Goal: Transaction & Acquisition: Purchase product/service

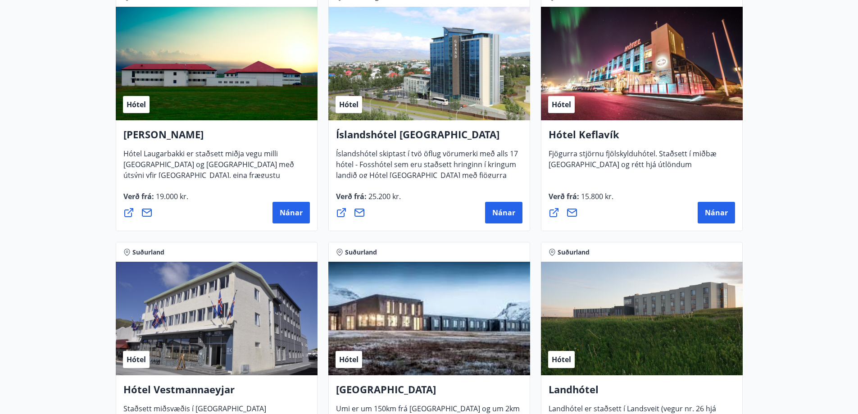
scroll to position [2160, 0]
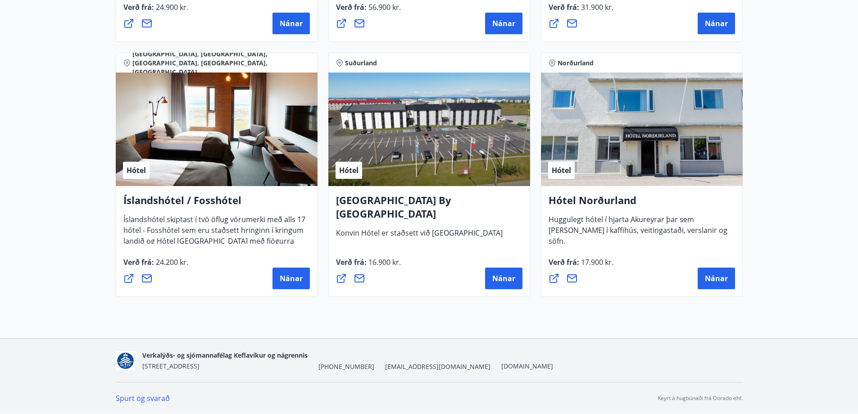
click at [130, 398] on link "Spurt og svarað" at bounding box center [143, 398] width 54 height 10
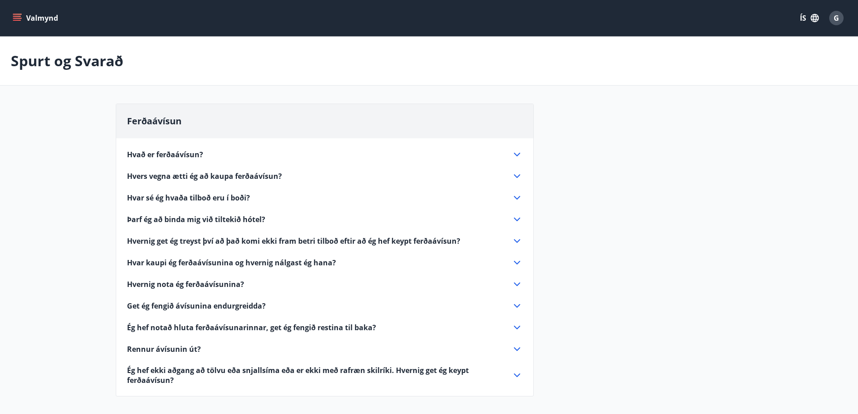
click at [519, 151] on icon at bounding box center [517, 154] width 11 height 11
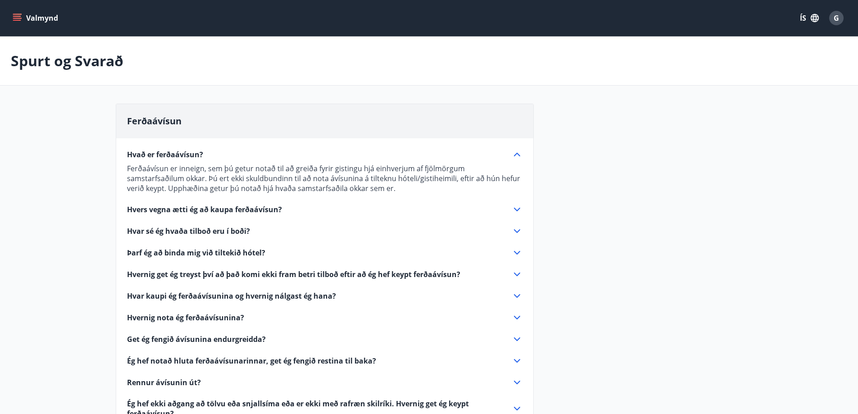
click at [517, 211] on icon at bounding box center [517, 209] width 11 height 11
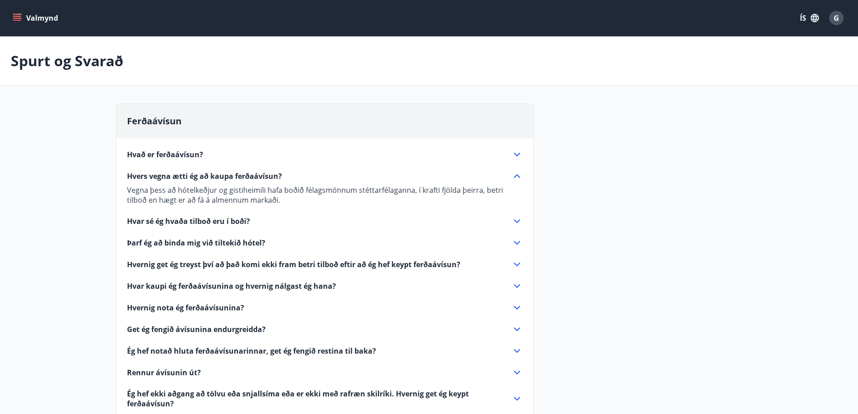
click at [516, 219] on icon at bounding box center [517, 221] width 11 height 11
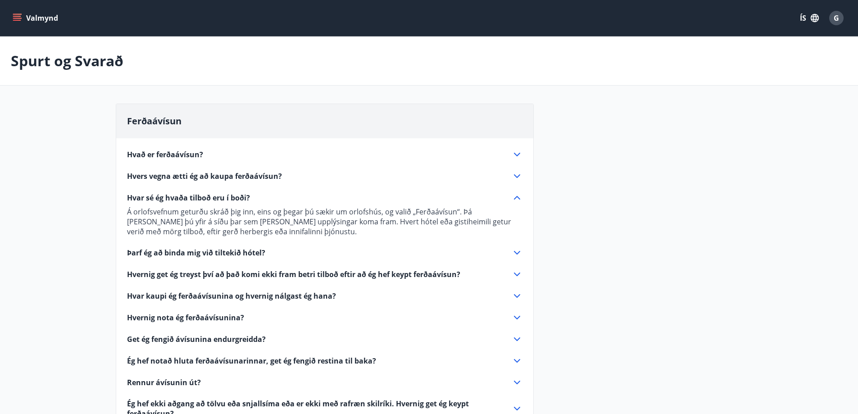
click at [518, 252] on icon at bounding box center [517, 252] width 11 height 11
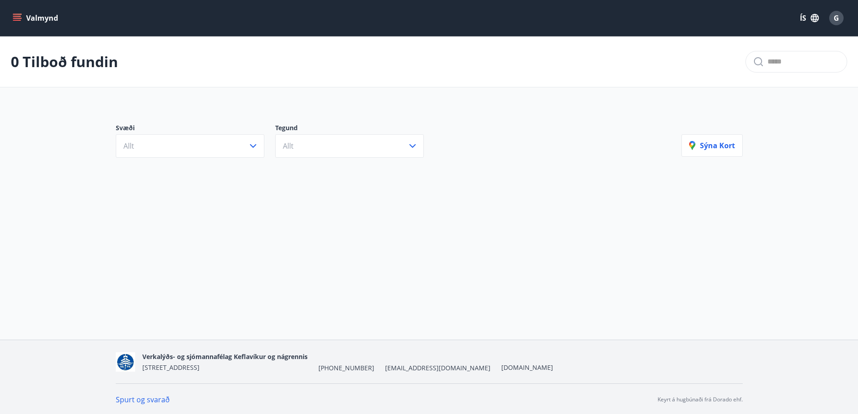
scroll to position [1, 0]
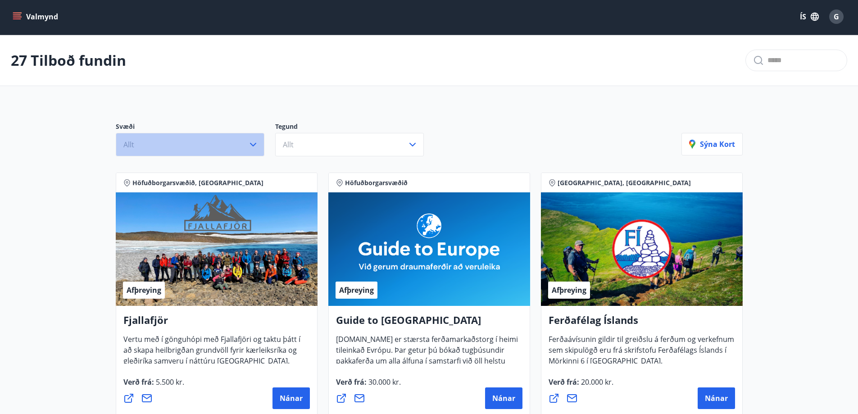
click at [254, 142] on icon "button" at bounding box center [253, 144] width 11 height 11
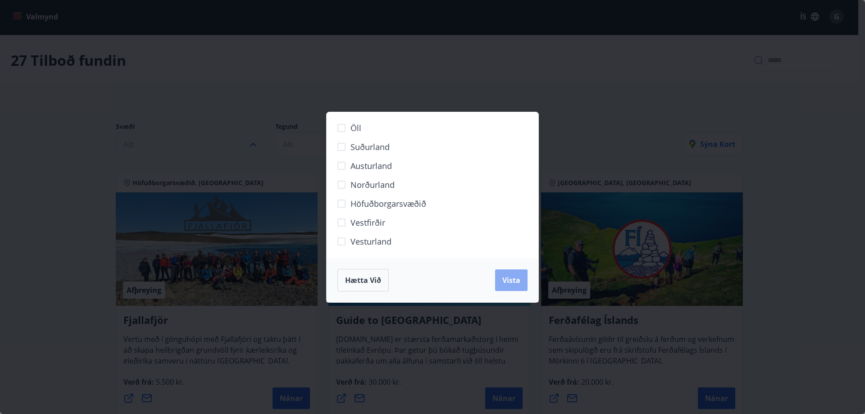
click at [517, 281] on span "Vista" at bounding box center [511, 280] width 18 height 10
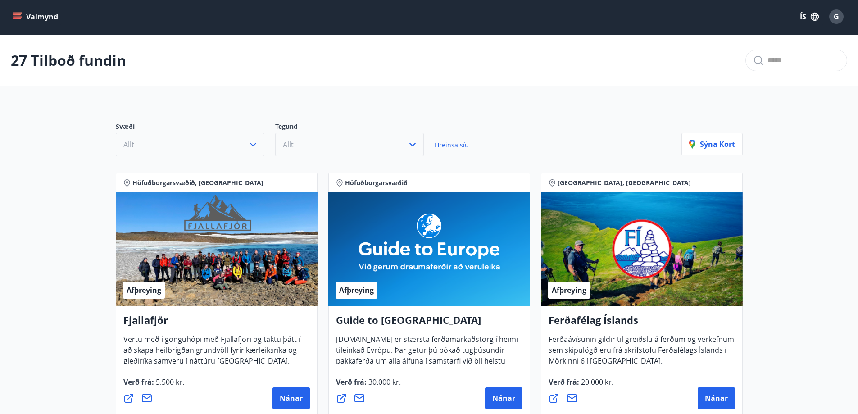
click at [411, 143] on icon "button" at bounding box center [412, 144] width 11 height 11
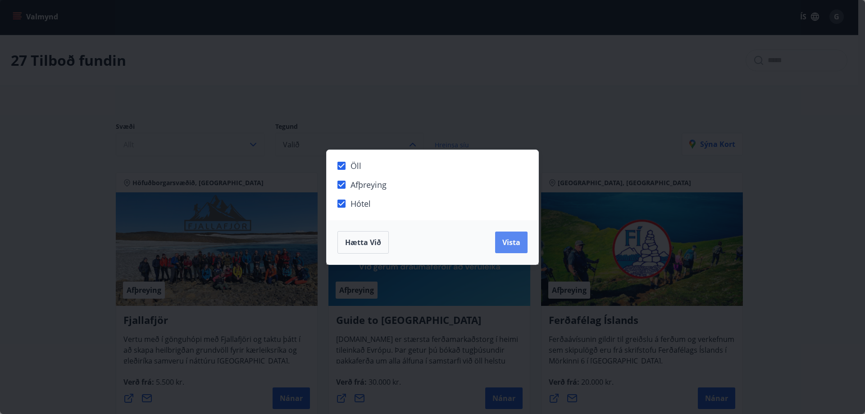
click at [513, 244] on span "Vista" at bounding box center [511, 242] width 18 height 10
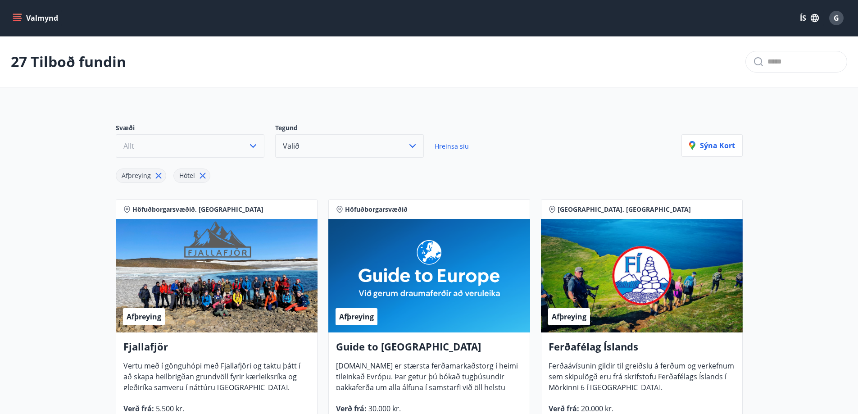
click at [22, 16] on button "Valmynd" at bounding box center [36, 18] width 51 height 16
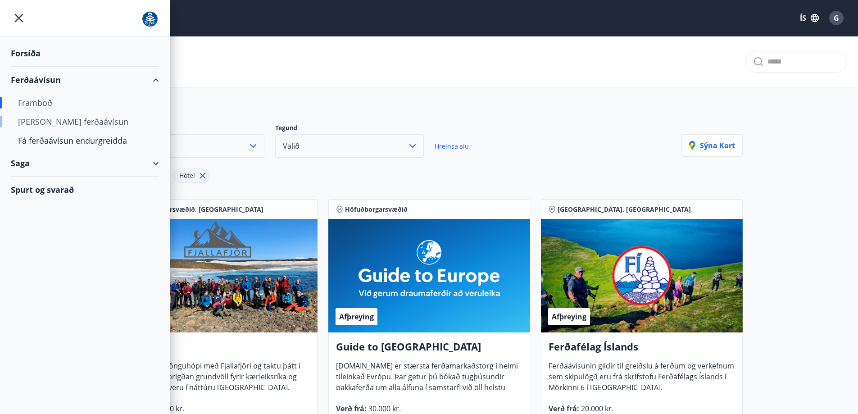
click at [77, 120] on div "[PERSON_NAME] ferðaávísun" at bounding box center [85, 121] width 134 height 19
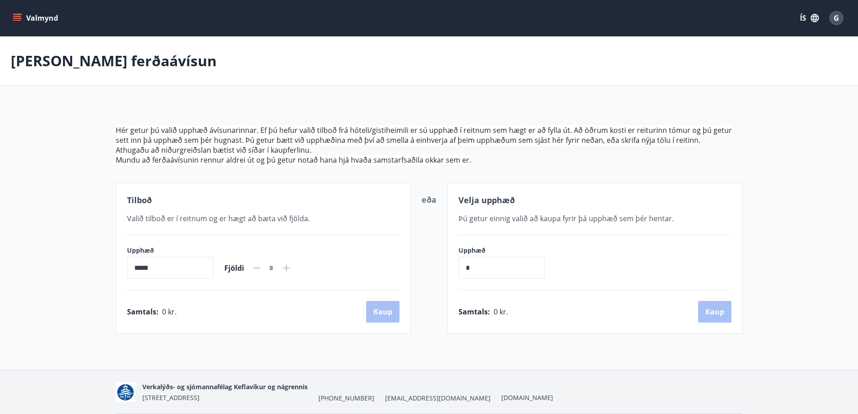
click at [157, 268] on input "*****" at bounding box center [170, 268] width 86 height 22
click at [129, 260] on input "*****" at bounding box center [170, 268] width 86 height 22
click at [139, 267] on input "*****" at bounding box center [170, 268] width 86 height 22
click at [489, 267] on input "*" at bounding box center [501, 268] width 86 height 22
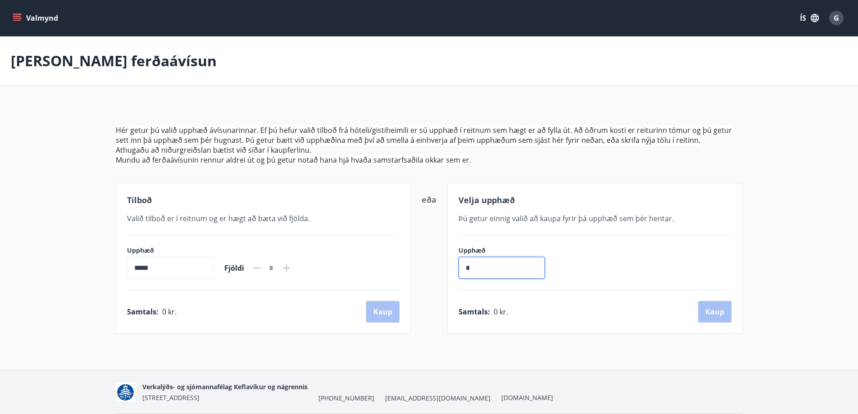
click at [489, 267] on input "*" at bounding box center [501, 268] width 86 height 22
type input "******"
click at [714, 310] on button "Kaup" at bounding box center [714, 312] width 33 height 22
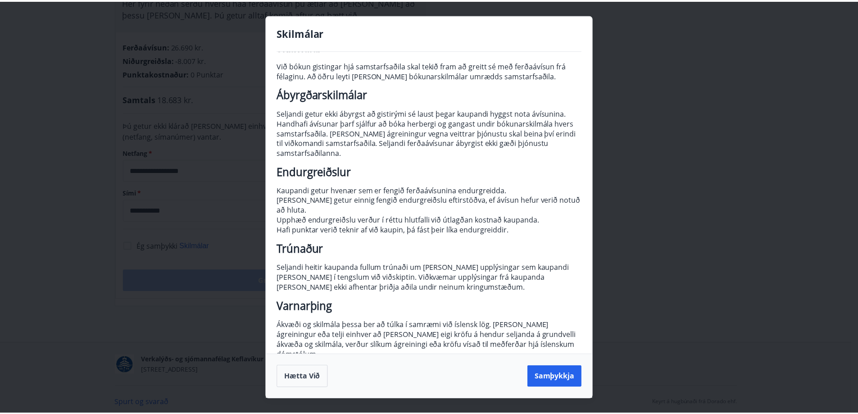
scroll to position [55, 0]
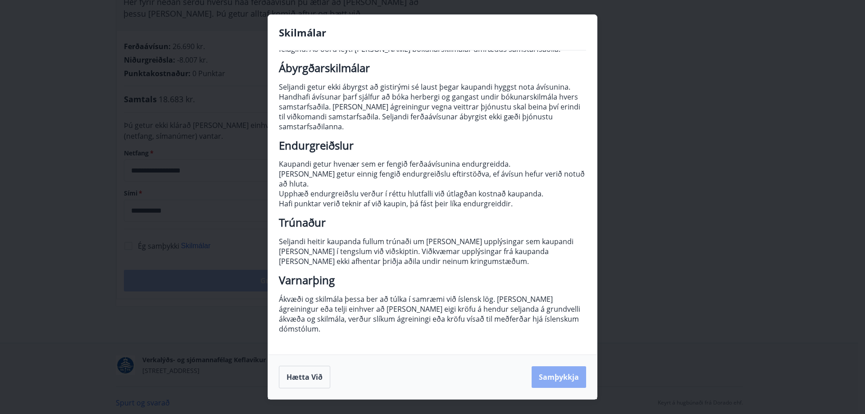
click at [562, 374] on button "Samþykkja" at bounding box center [558, 377] width 54 height 22
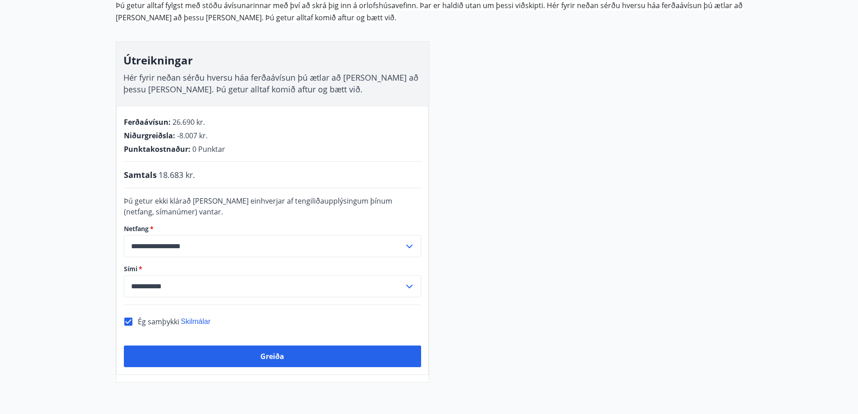
scroll to position [90, 0]
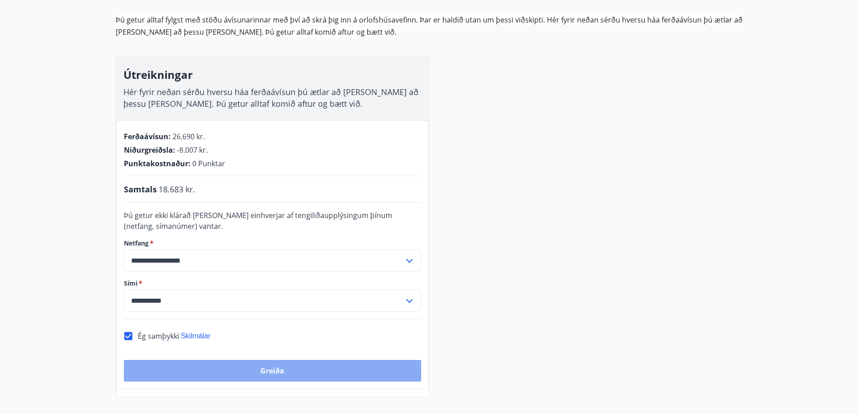
click at [274, 370] on button "Greiða" at bounding box center [272, 371] width 297 height 22
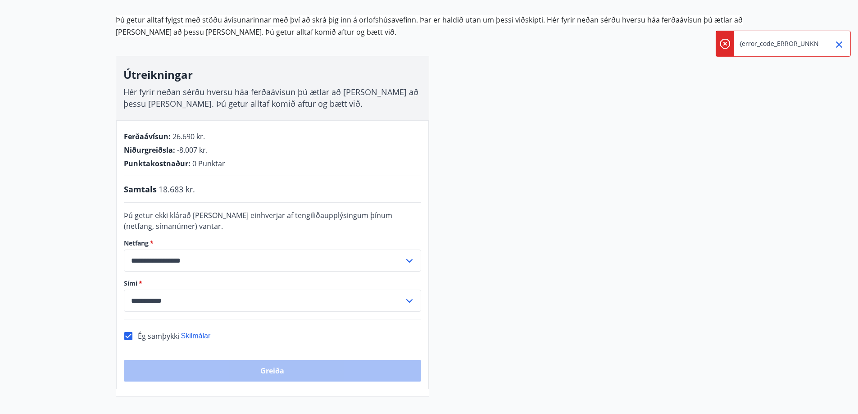
click at [840, 43] on icon "Close" at bounding box center [838, 44] width 11 height 11
